Goal: Navigation & Orientation: Find specific page/section

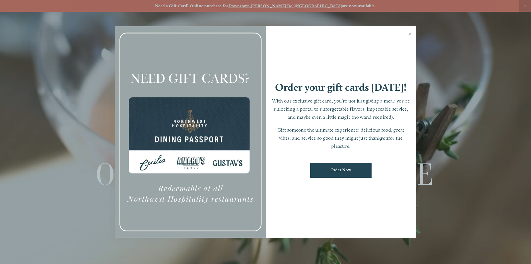
scroll to position [12, 0]
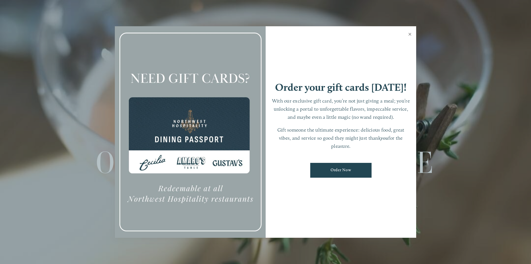
click at [410, 34] on link "Close" at bounding box center [410, 35] width 11 height 16
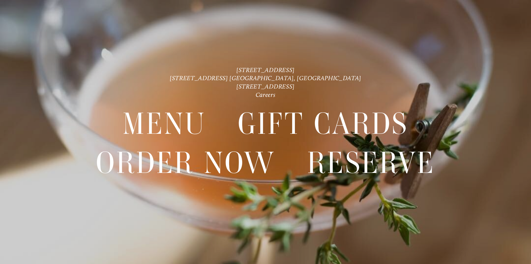
click at [359, 61] on div at bounding box center [265, 132] width 531 height 264
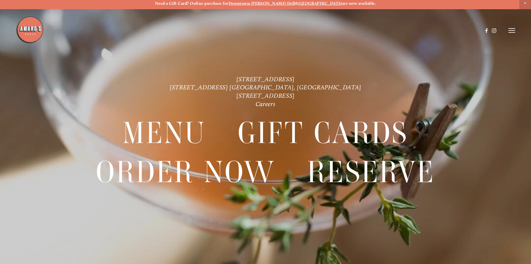
scroll to position [0, 0]
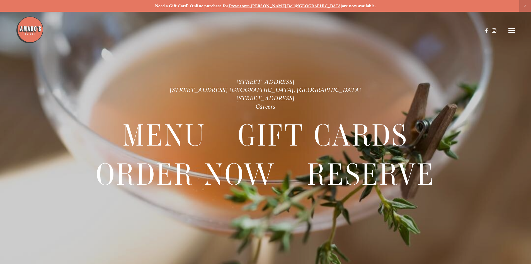
click at [511, 29] on icon at bounding box center [512, 30] width 7 height 5
click at [390, 29] on span "Menu" at bounding box center [394, 30] width 11 height 5
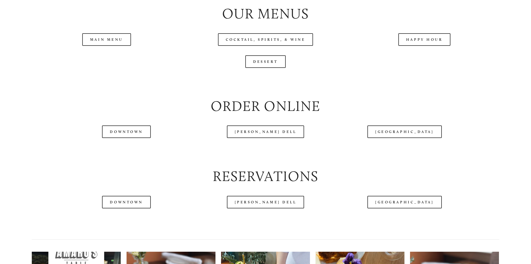
scroll to position [669, 0]
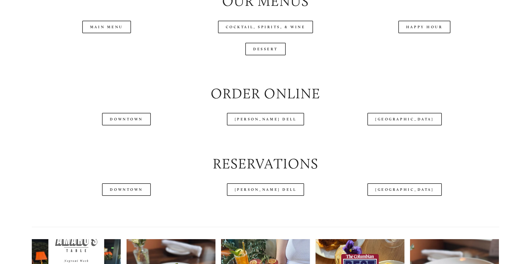
click at [100, 45] on header "Menu Order Now Visit Gallery 0" at bounding box center [265, 16] width 499 height 61
click at [108, 46] on header "Menu Order Now Visit Gallery 0" at bounding box center [265, 16] width 499 height 61
click at [110, 46] on header "Menu Order Now Visit Gallery 0" at bounding box center [265, 16] width 499 height 61
click at [419, 46] on header "Menu Order Now Visit Gallery 0" at bounding box center [265, 16] width 499 height 61
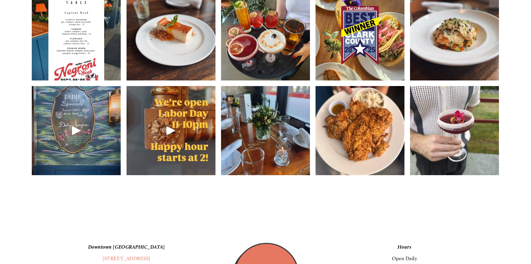
scroll to position [976, 0]
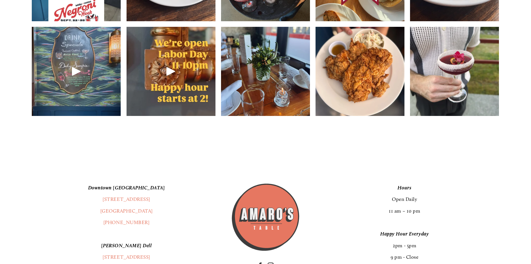
drag, startPoint x: 420, startPoint y: 47, endPoint x: 276, endPoint y: 182, distance: 197.7
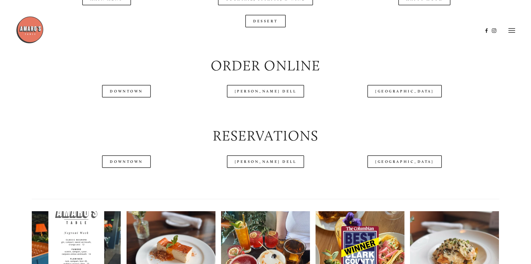
scroll to position [641, 0]
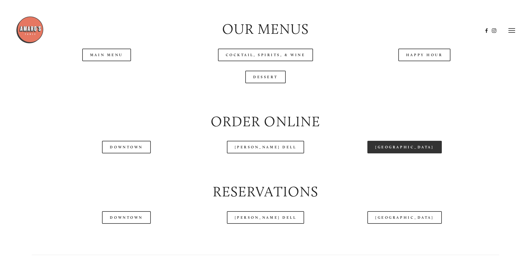
click at [402, 153] on link "[GEOGRAPHIC_DATA]" at bounding box center [405, 147] width 74 height 13
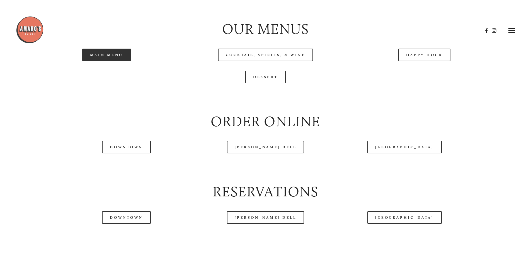
click at [109, 61] on link "Main Menu" at bounding box center [106, 55] width 49 height 13
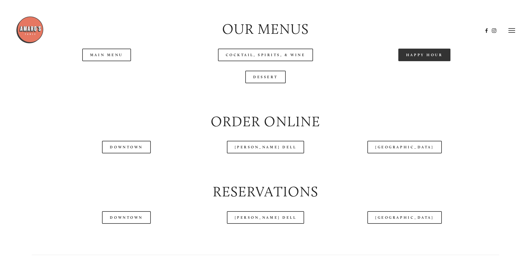
click at [424, 61] on link "Happy Hour" at bounding box center [425, 55] width 52 height 13
